Goal: Information Seeking & Learning: Check status

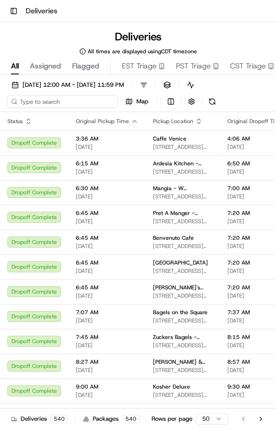
click at [75, 102] on input at bounding box center [62, 101] width 110 height 13
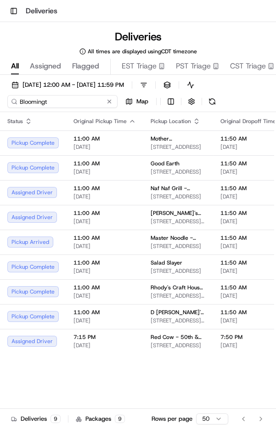
type input "Bloomingt"
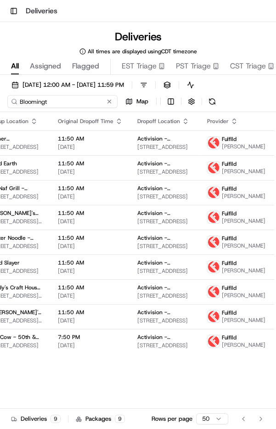
scroll to position [0, 163]
click at [231, 143] on span "[PERSON_NAME]" at bounding box center [243, 146] width 44 height 7
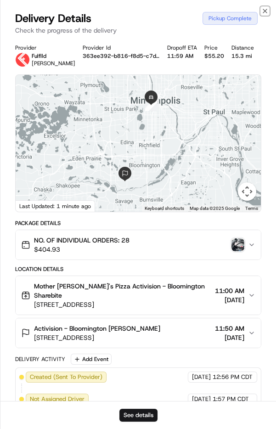
click at [266, 12] on icon "button" at bounding box center [265, 11] width 4 height 4
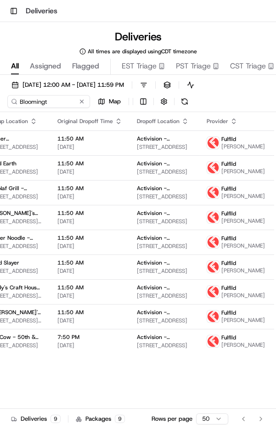
click at [223, 174] on span "[PERSON_NAME]" at bounding box center [243, 171] width 44 height 7
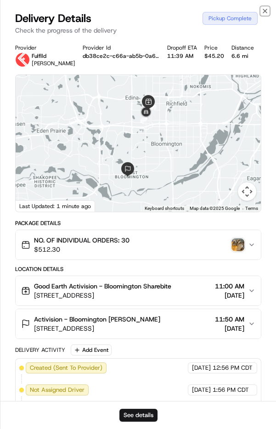
click at [266, 11] on icon "button" at bounding box center [264, 10] width 7 height 7
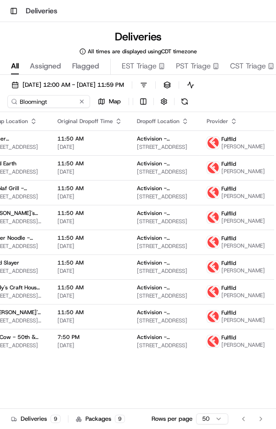
click at [229, 200] on span "[PERSON_NAME]" at bounding box center [243, 195] width 44 height 7
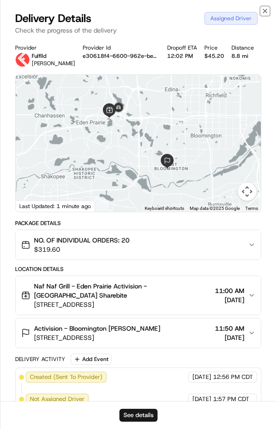
click at [264, 14] on icon "button" at bounding box center [264, 10] width 7 height 7
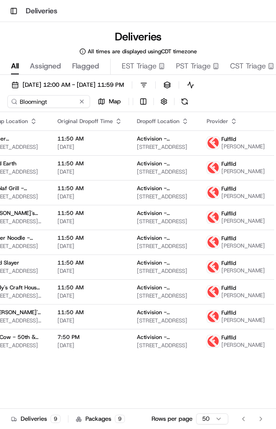
click at [229, 146] on span "[PERSON_NAME]" at bounding box center [243, 146] width 44 height 7
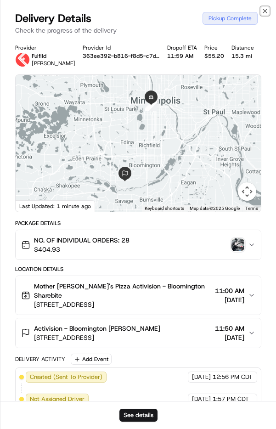
click at [264, 11] on icon "button" at bounding box center [265, 11] width 4 height 4
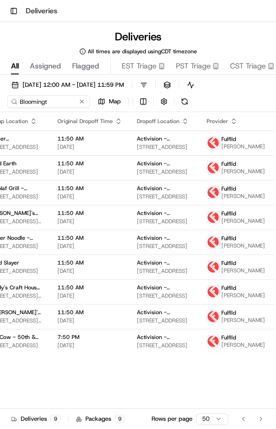
click at [222, 175] on span "[PERSON_NAME]" at bounding box center [243, 171] width 44 height 7
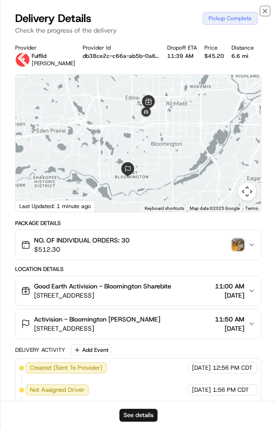
click at [264, 13] on icon "button" at bounding box center [264, 10] width 7 height 7
